Goal: Transaction & Acquisition: Obtain resource

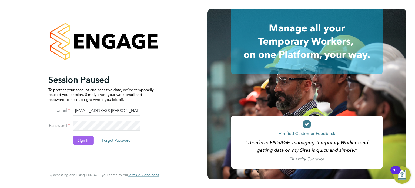
click at [80, 139] on button "Sign In" at bounding box center [83, 140] width 21 height 9
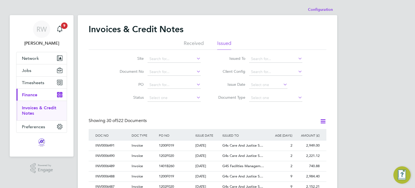
click at [33, 109] on link "Invoices & Credit Notes" at bounding box center [39, 110] width 34 height 11
click at [141, 145] on span "Invoice" at bounding box center [136, 145] width 11 height 5
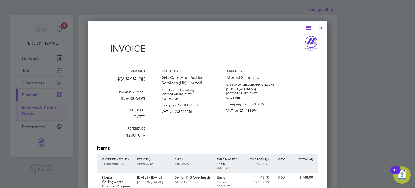
click at [309, 28] on icon at bounding box center [308, 27] width 7 height 7
click at [290, 39] on li "Download Invoice" at bounding box center [291, 41] width 37 height 8
